Goal: Task Accomplishment & Management: Manage account settings

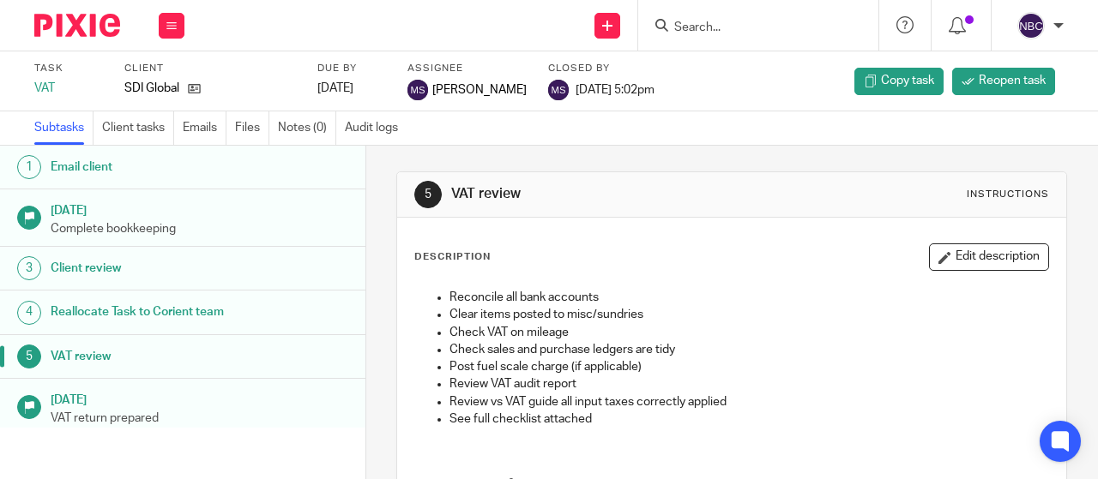
click at [704, 28] on input "Search" at bounding box center [749, 28] width 154 height 15
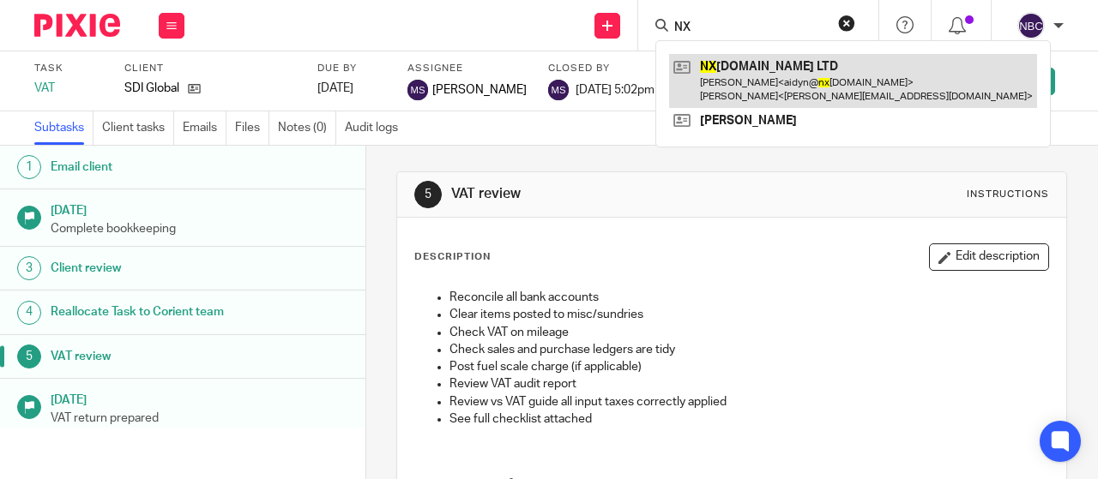
type input "NX"
click at [726, 76] on link at bounding box center [853, 80] width 368 height 53
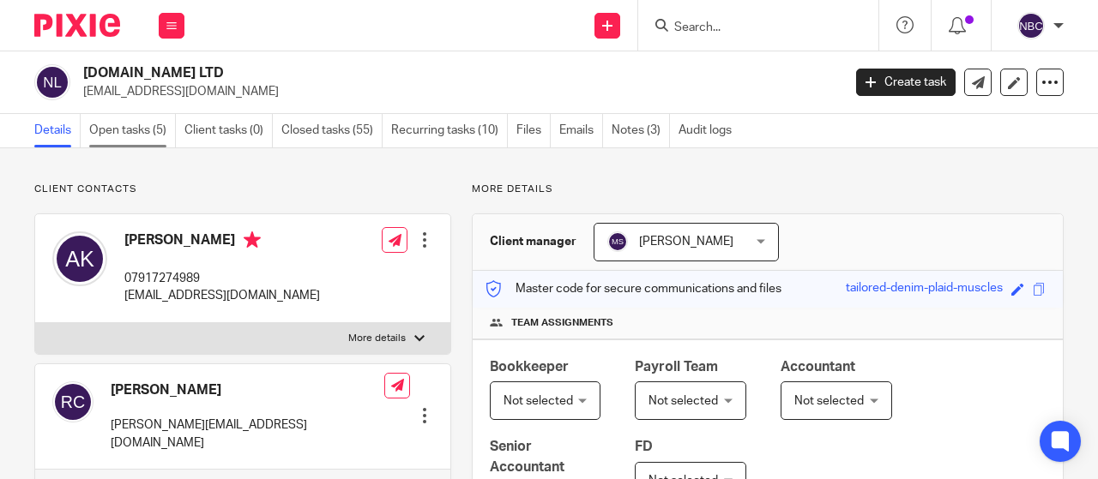
click at [132, 124] on link "Open tasks (5)" at bounding box center [132, 130] width 87 height 33
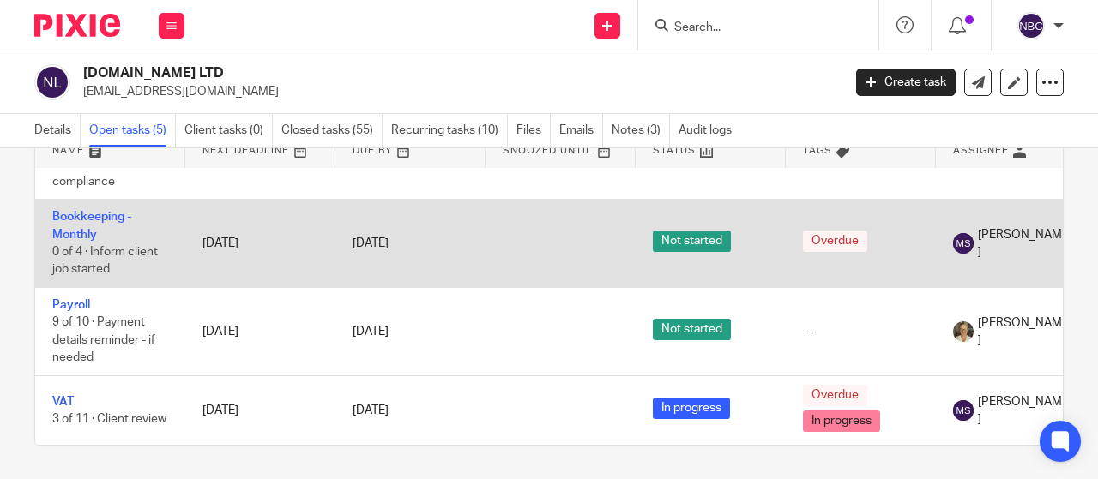
scroll to position [98, 0]
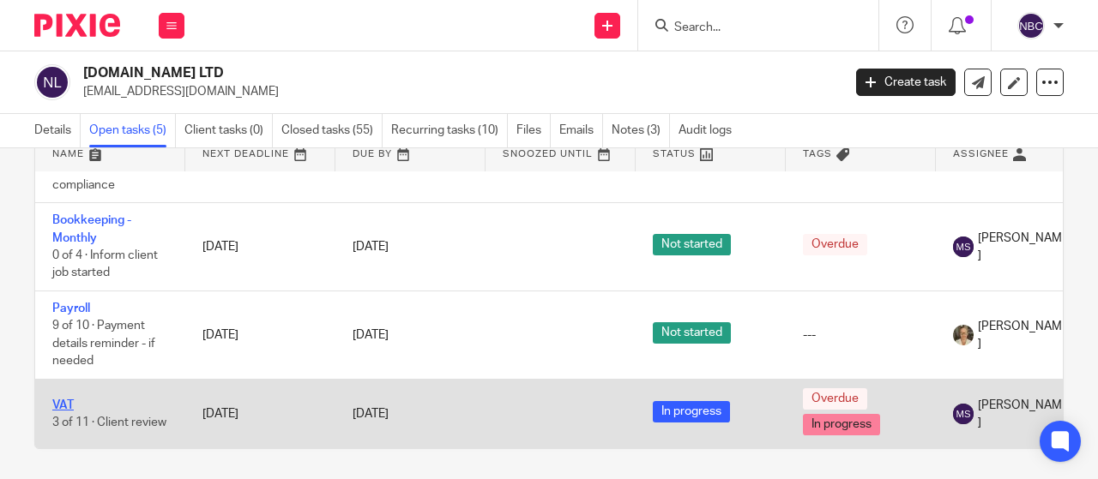
click at [63, 400] on link "VAT" at bounding box center [62, 406] width 21 height 12
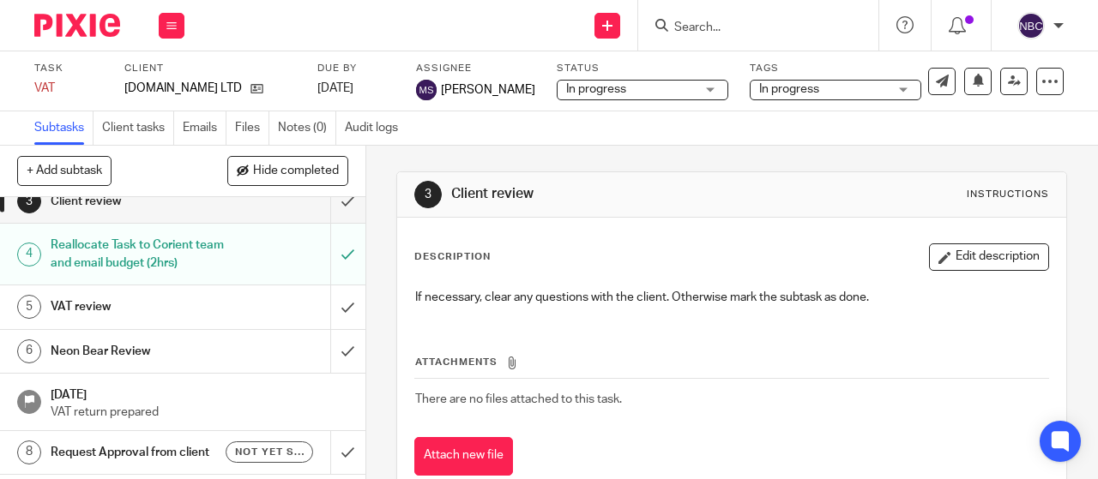
scroll to position [120, 0]
click at [99, 307] on h1 "VAT review" at bounding box center [138, 305] width 175 height 26
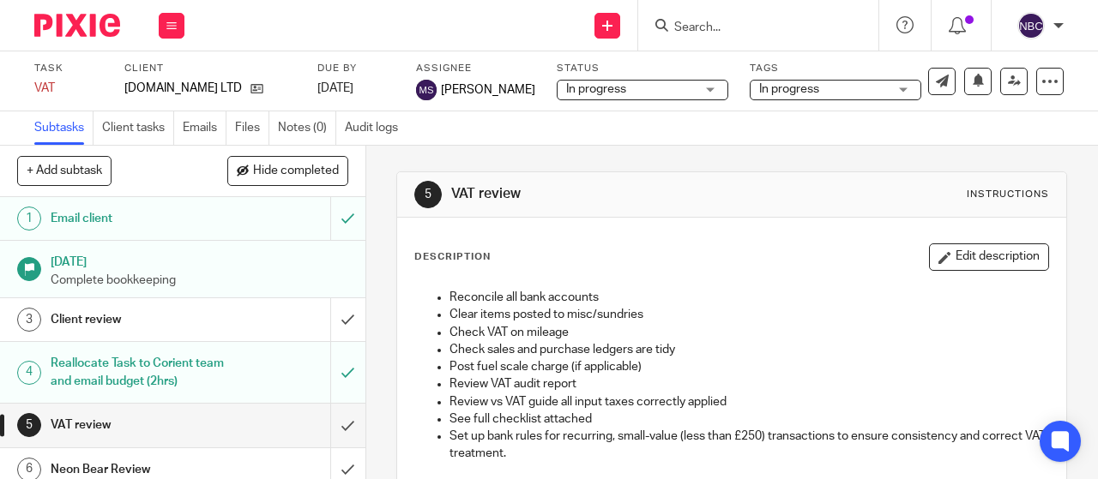
scroll to position [238, 0]
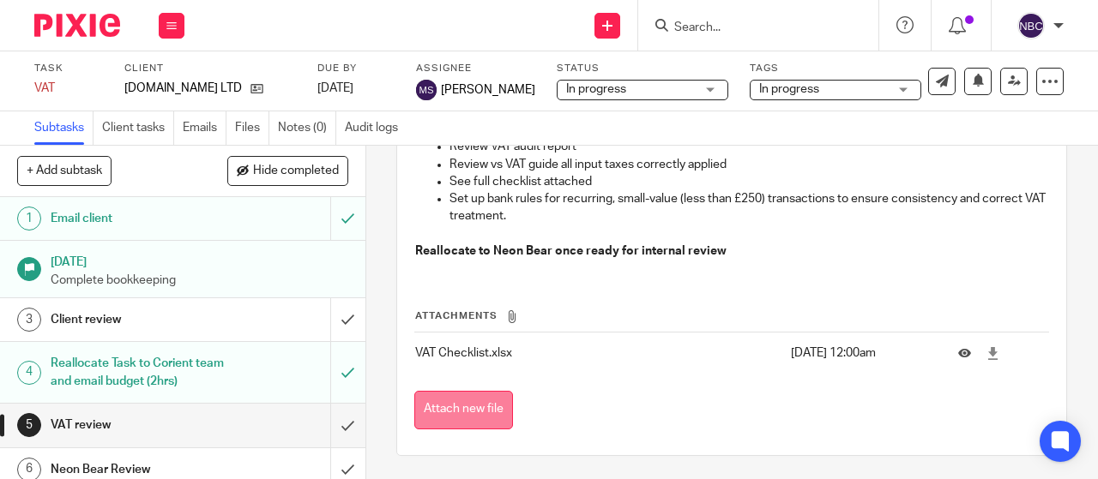
click at [455, 404] on button "Attach new file" at bounding box center [463, 410] width 99 height 39
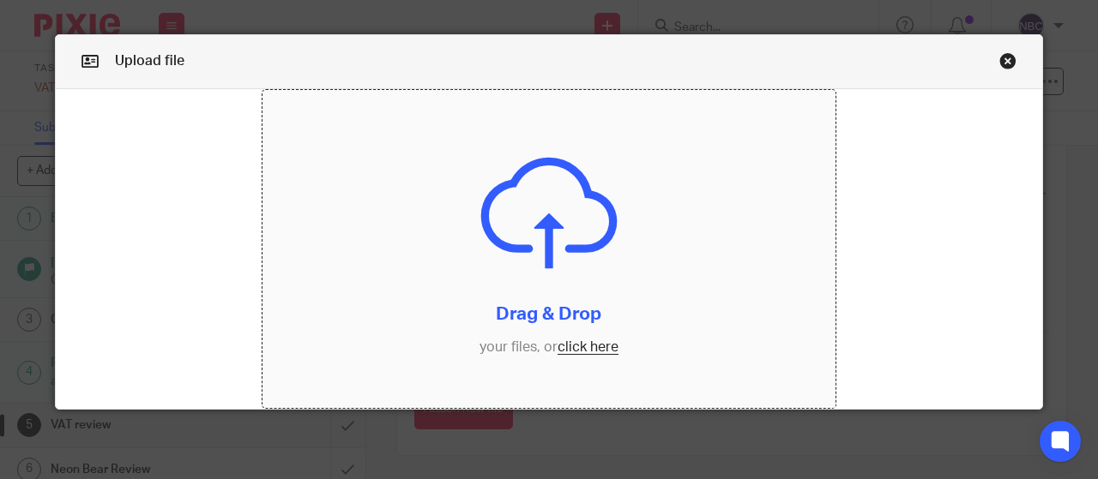
drag, startPoint x: 539, startPoint y: 329, endPoint x: 573, endPoint y: 352, distance: 41.4
click at [573, 352] on input "file" at bounding box center [549, 249] width 574 height 319
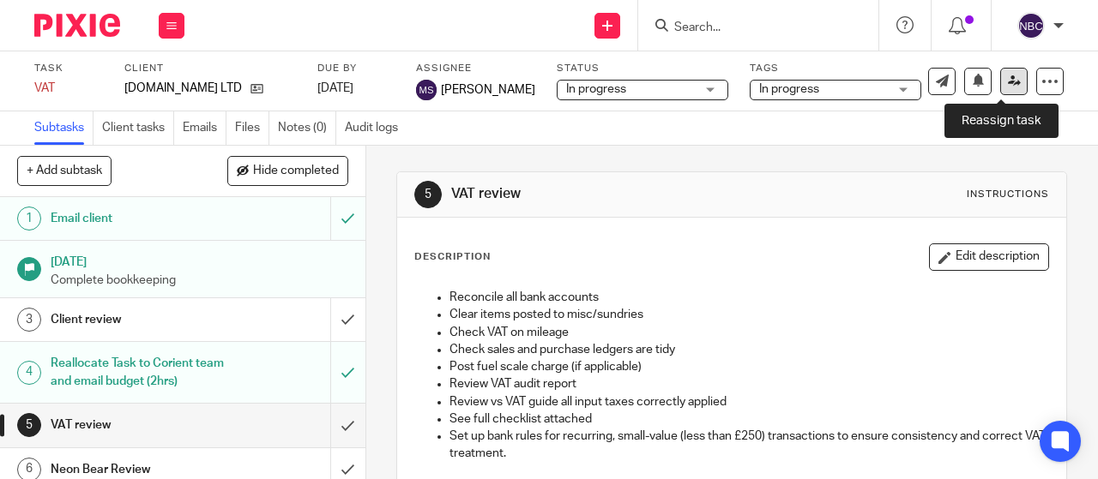
click at [1008, 81] on icon at bounding box center [1014, 81] width 13 height 13
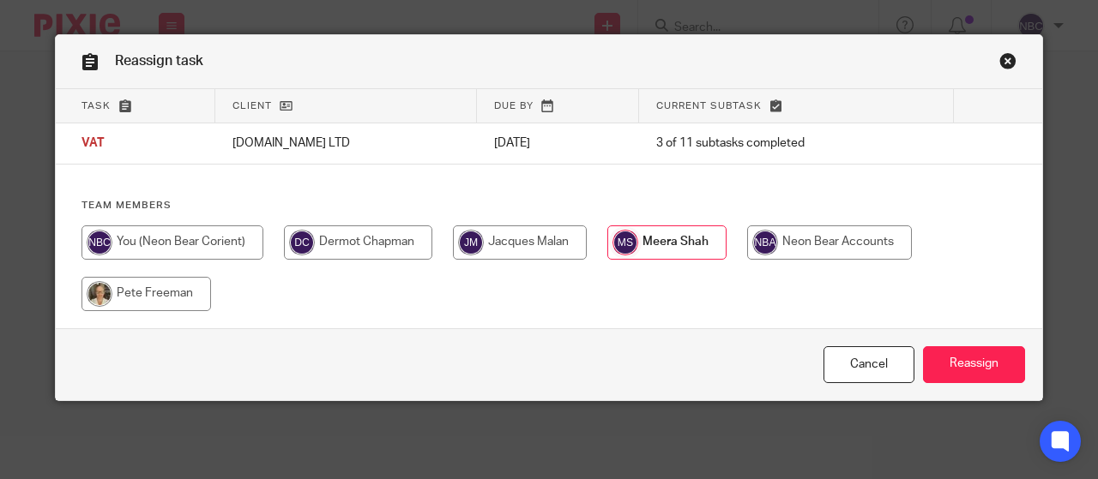
click at [686, 237] on input "radio" at bounding box center [666, 243] width 119 height 34
click at [799, 239] on input "radio" at bounding box center [829, 243] width 165 height 34
radio input "true"
click at [660, 245] on input "radio" at bounding box center [665, 243] width 117 height 34
radio input "true"
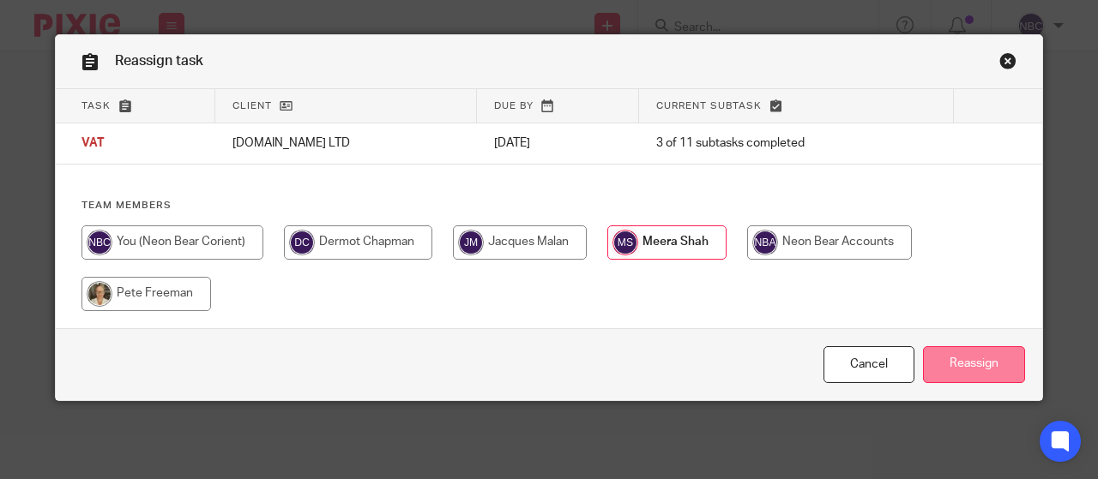
click at [957, 359] on input "Reassign" at bounding box center [974, 364] width 102 height 37
